Goal: Transaction & Acquisition: Purchase product/service

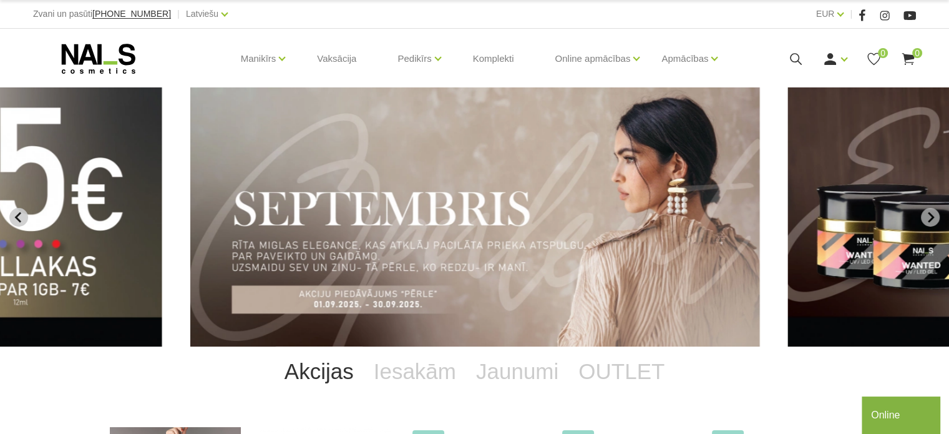
click at [20, 219] on icon "Previous slide" at bounding box center [18, 217] width 11 height 11
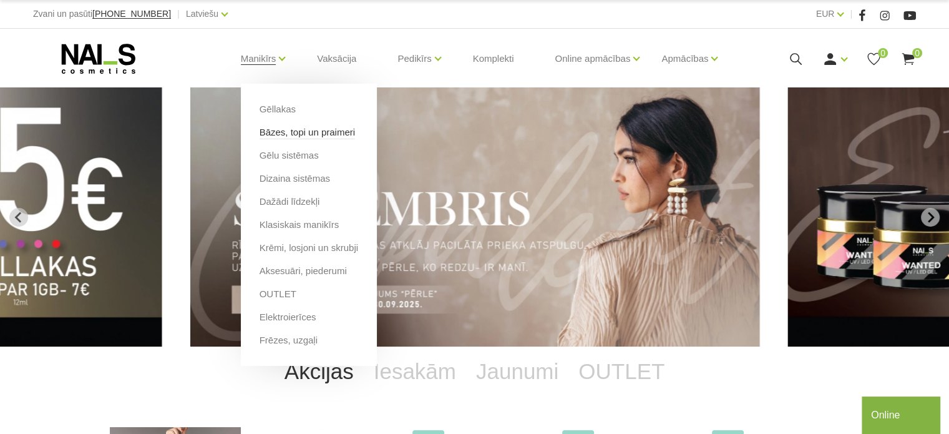
click at [306, 129] on link "Bāzes, topi un praimeri" at bounding box center [307, 132] width 95 height 14
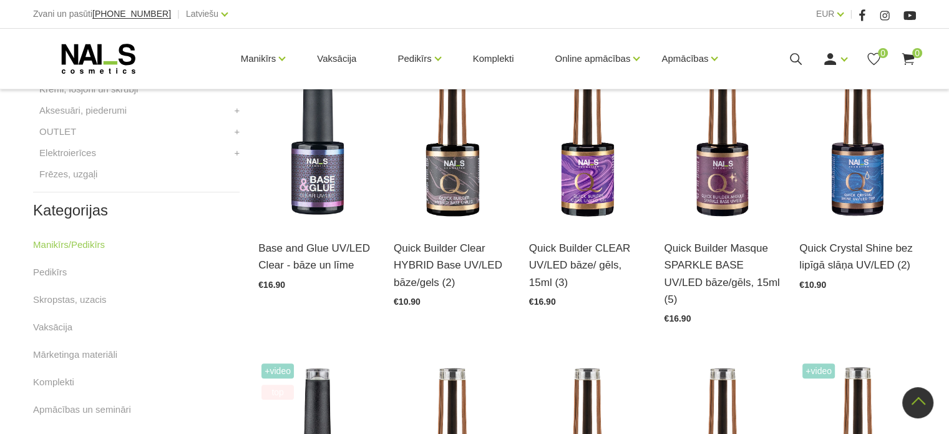
scroll to position [624, 0]
